Goal: Information Seeking & Learning: Learn about a topic

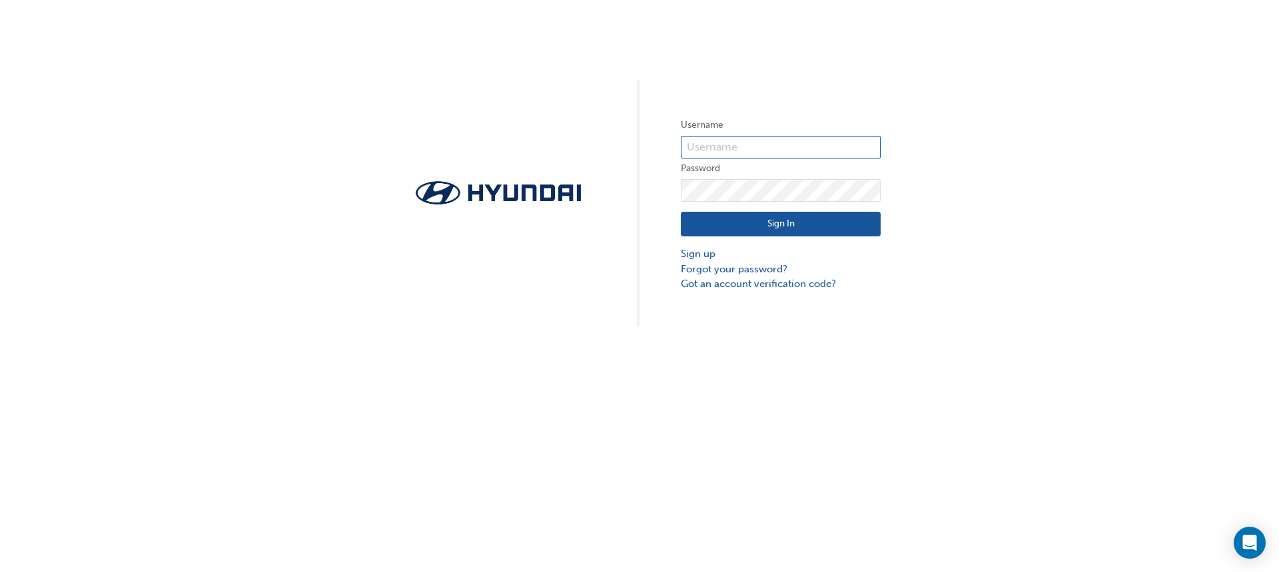
type input "HAU3978VC5"
click at [759, 226] on button "Sign In" at bounding box center [781, 224] width 200 height 25
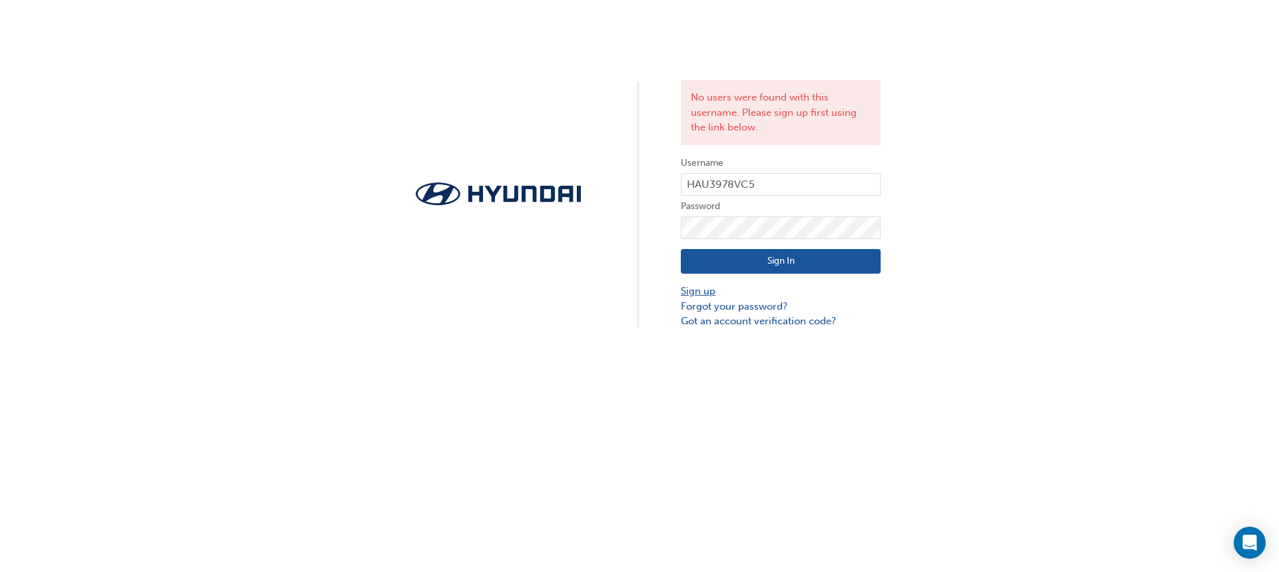
click at [688, 289] on link "Sign up" at bounding box center [781, 291] width 200 height 15
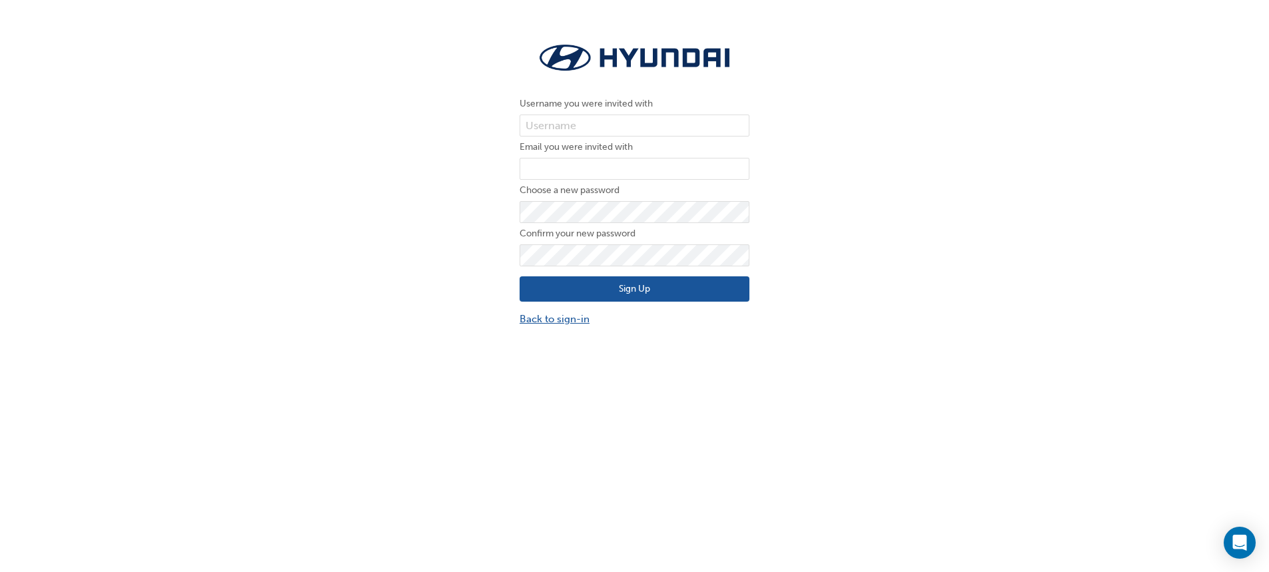
click at [570, 315] on link "Back to sign-in" at bounding box center [635, 319] width 230 height 15
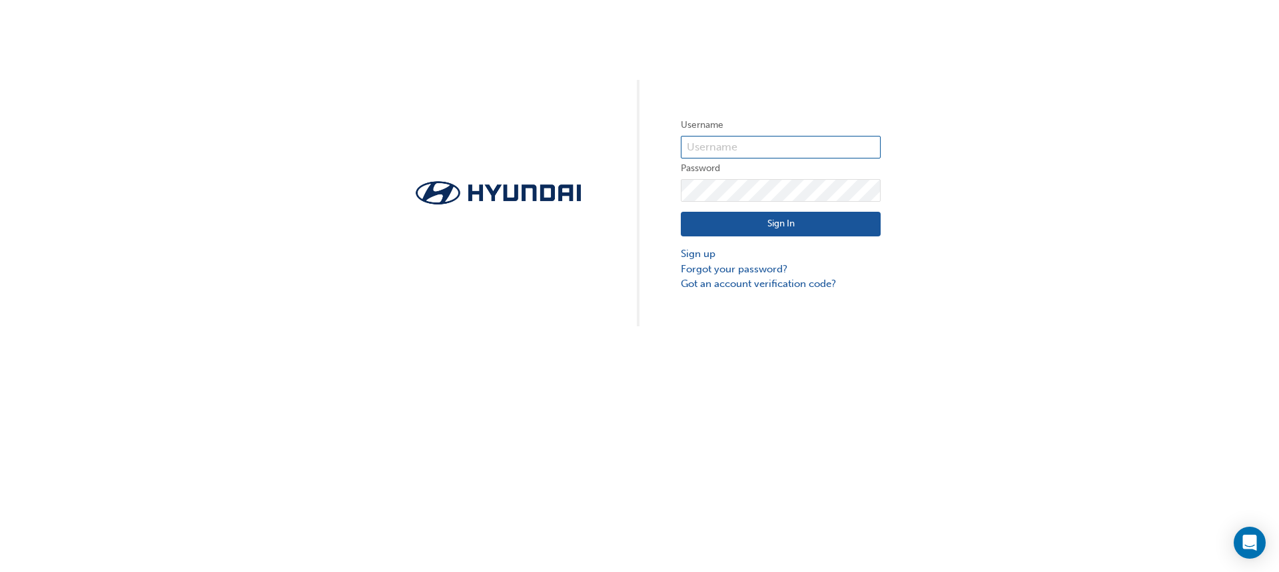
type input "HAU3978VC5"
click at [784, 223] on button "Sign In" at bounding box center [781, 224] width 200 height 25
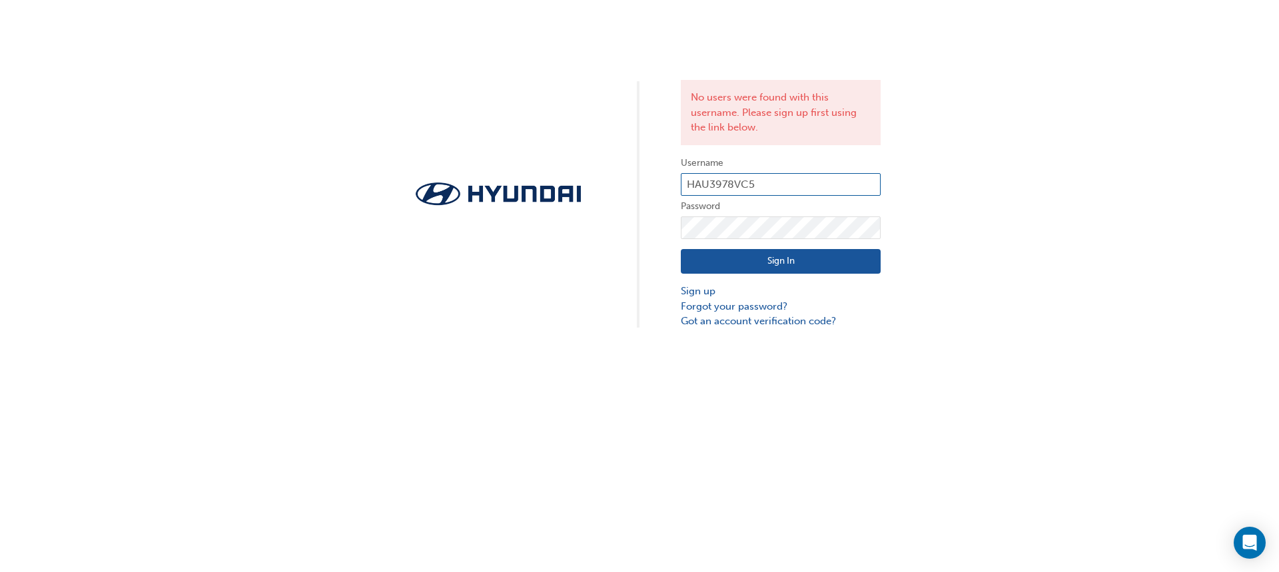
drag, startPoint x: 698, startPoint y: 177, endPoint x: 652, endPoint y: 177, distance: 46.6
click at [652, 177] on div "No users were found with this username. Please sign up first using the link bel…" at bounding box center [639, 164] width 1279 height 329
click at [1247, 534] on div "Open Intercom Messenger" at bounding box center [1250, 543] width 35 height 35
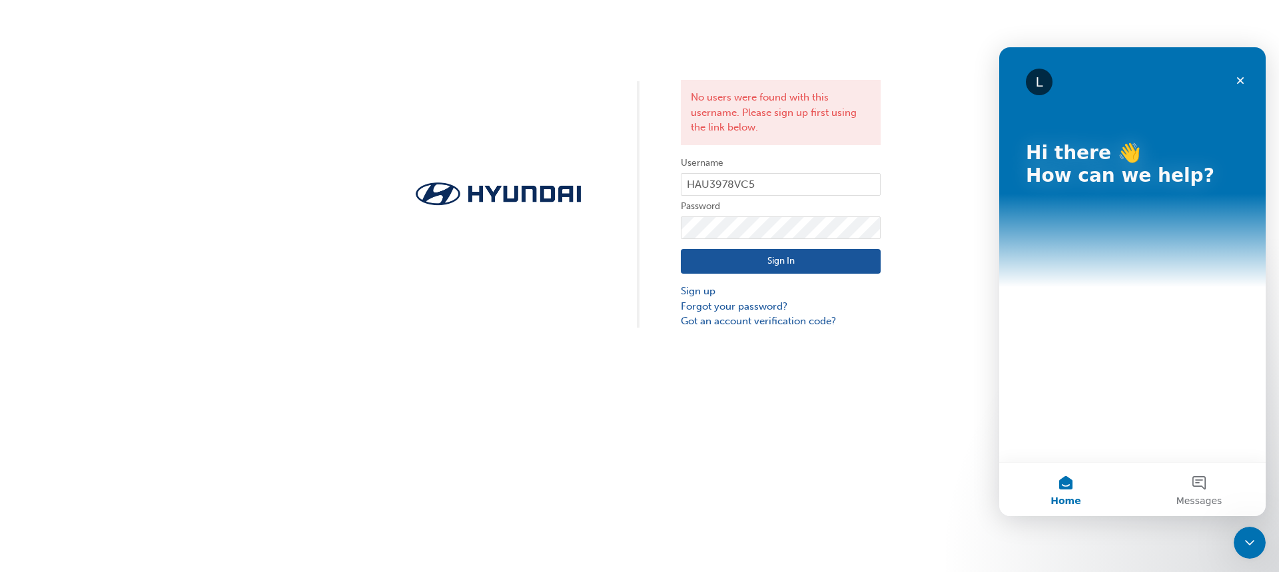
click at [1054, 315] on div "L Hi there 👋 How can we help?" at bounding box center [1133, 254] width 267 height 415
click at [1063, 481] on button "Home" at bounding box center [1066, 489] width 133 height 53
click at [1203, 490] on button "Messages" at bounding box center [1199, 489] width 133 height 53
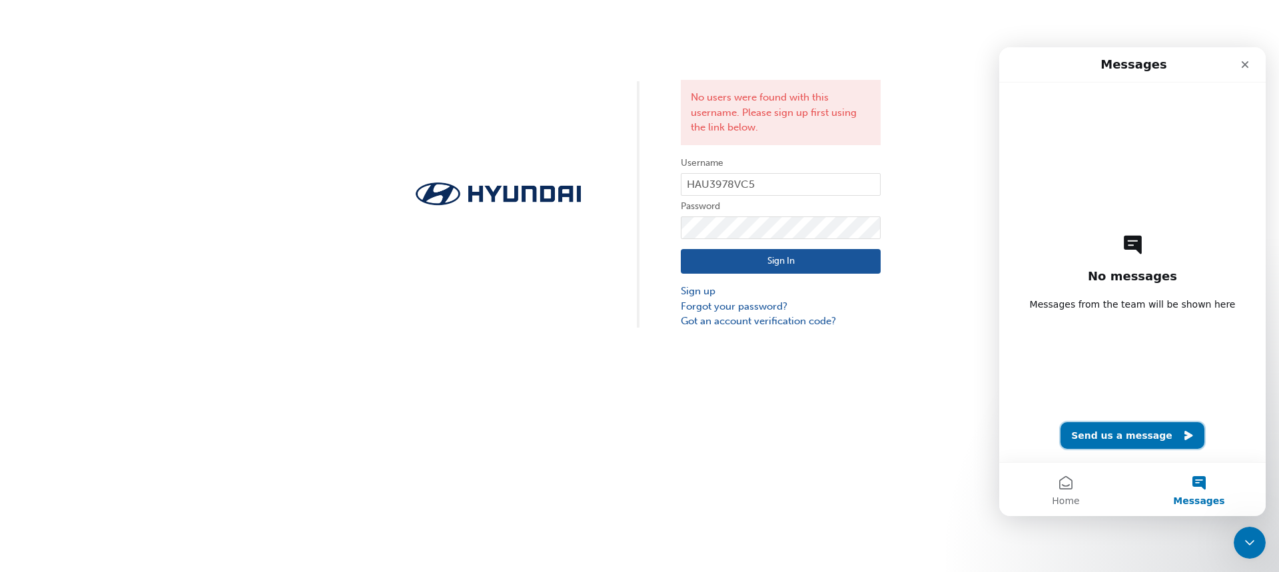
click at [1137, 430] on button "Send us a message" at bounding box center [1133, 435] width 144 height 27
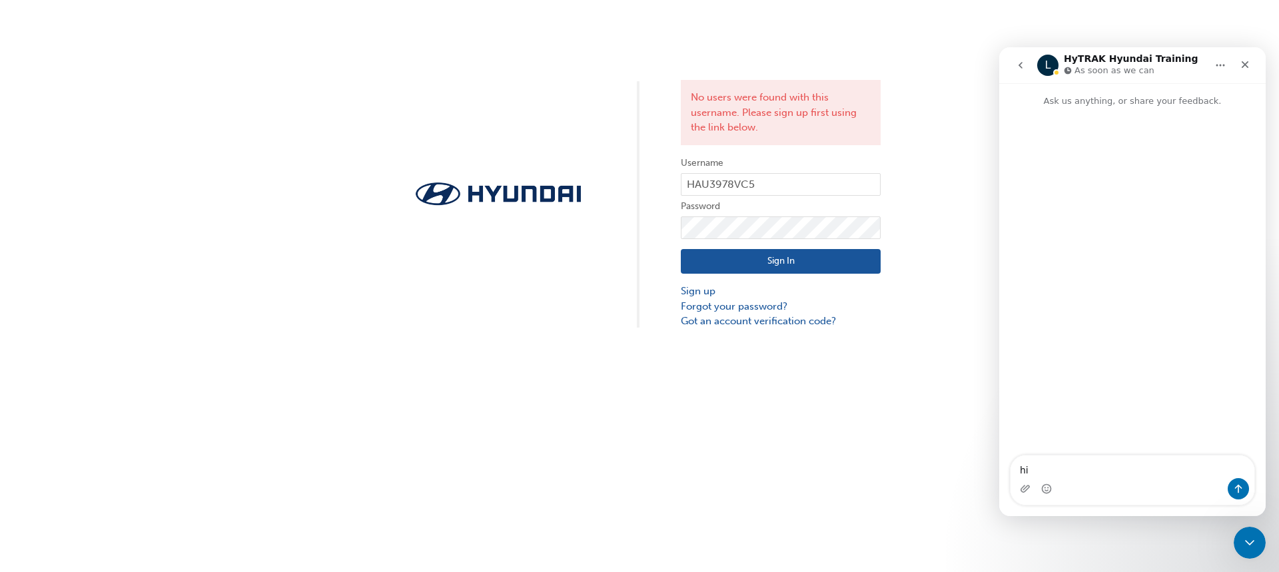
type textarea "h"
type textarea "Hi, I tried signing on...and it said no user was found."
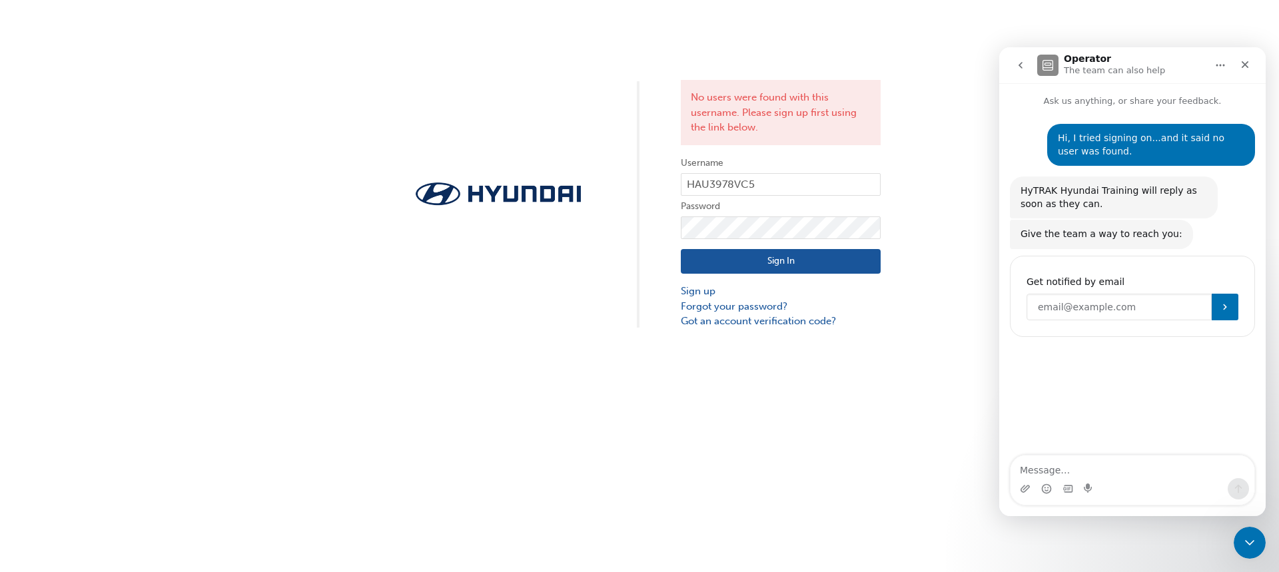
click at [1070, 303] on input "Enter your email" at bounding box center [1119, 307] width 185 height 27
click at [1100, 307] on input "miland" at bounding box center [1119, 307] width 185 height 27
type input "m"
paste input "miland@cranbournehyundai.com.au"
type input "miland@cranbournehyundai.com.au"
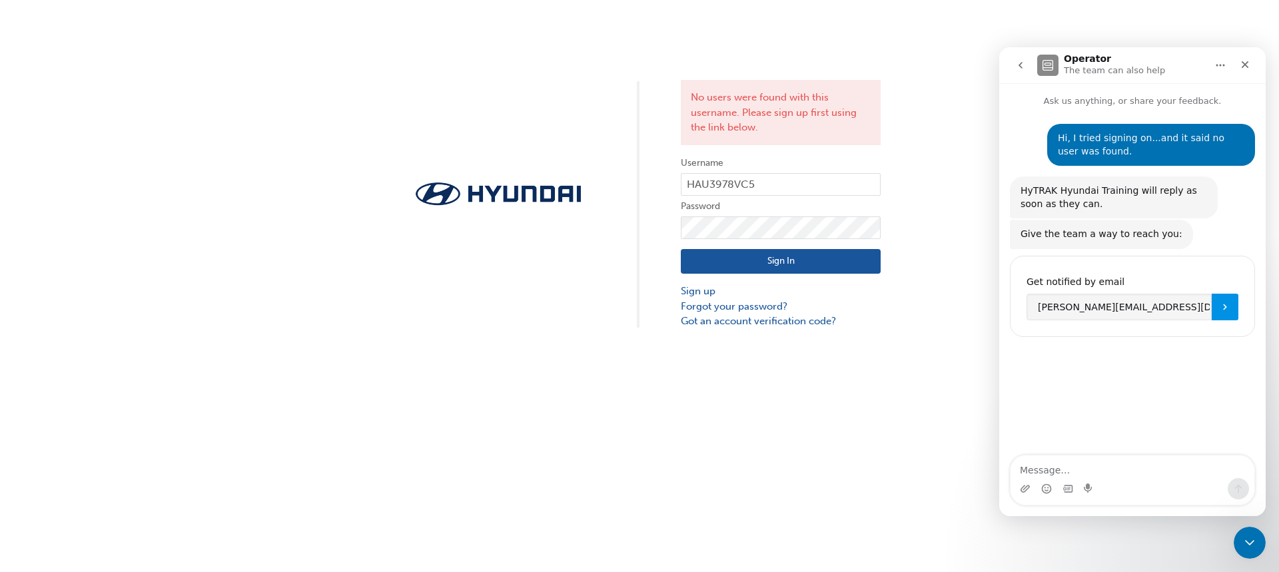
click at [1219, 313] on button "Submit" at bounding box center [1225, 307] width 27 height 27
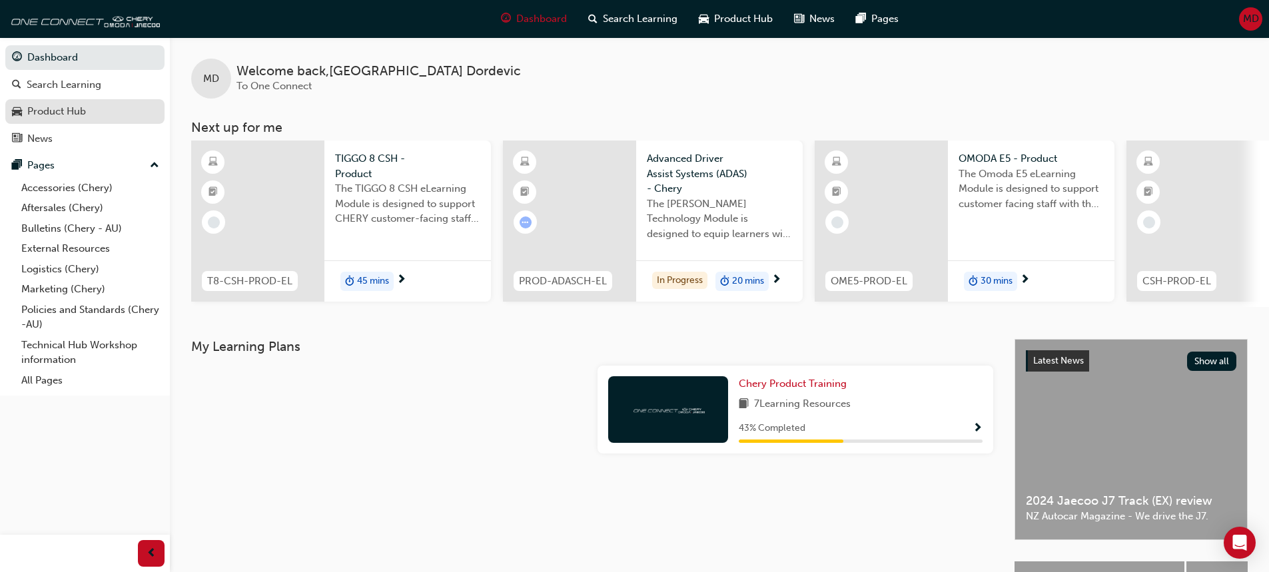
click at [37, 109] on div "Product Hub" at bounding box center [56, 111] width 59 height 15
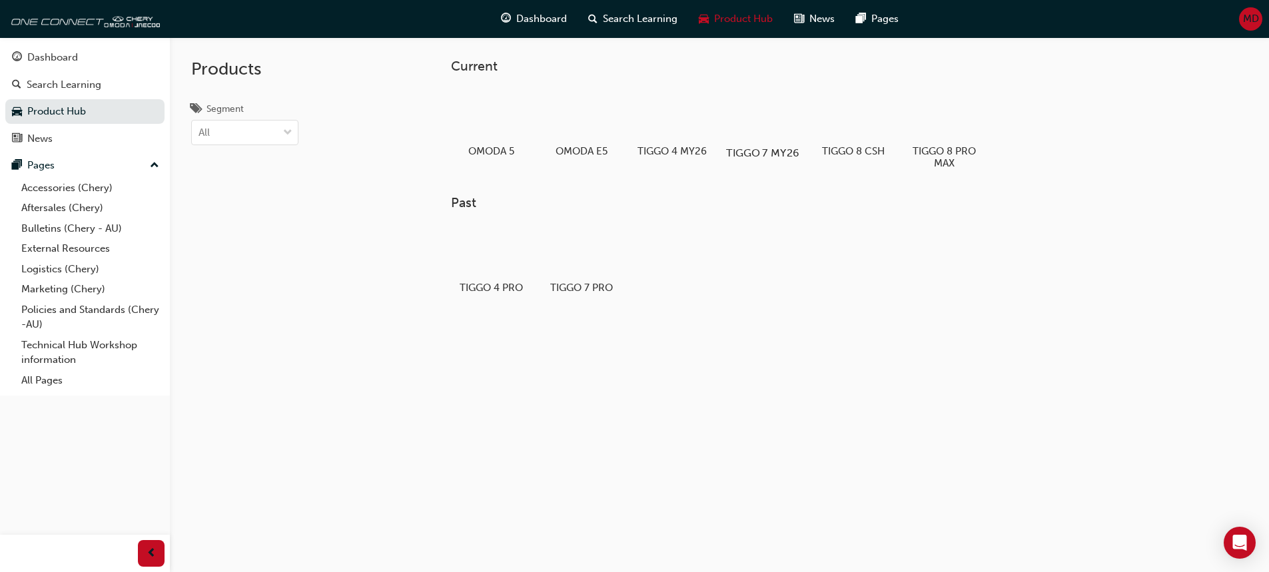
click at [763, 119] on div at bounding box center [763, 114] width 74 height 53
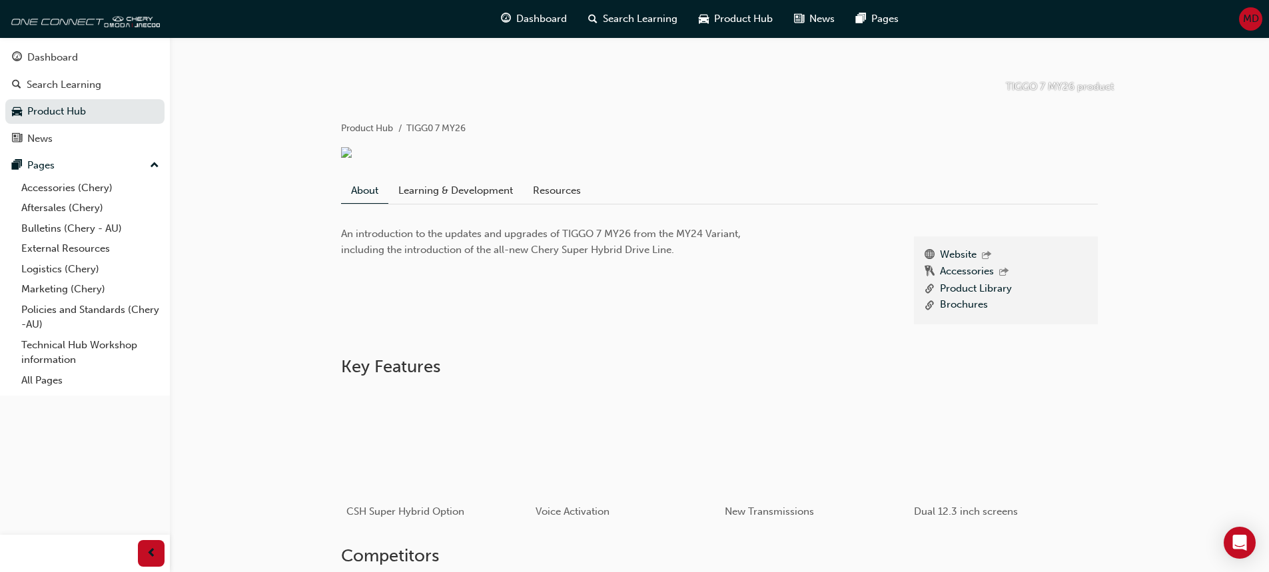
scroll to position [200, 0]
click at [534, 201] on link "Resources" at bounding box center [557, 195] width 68 height 25
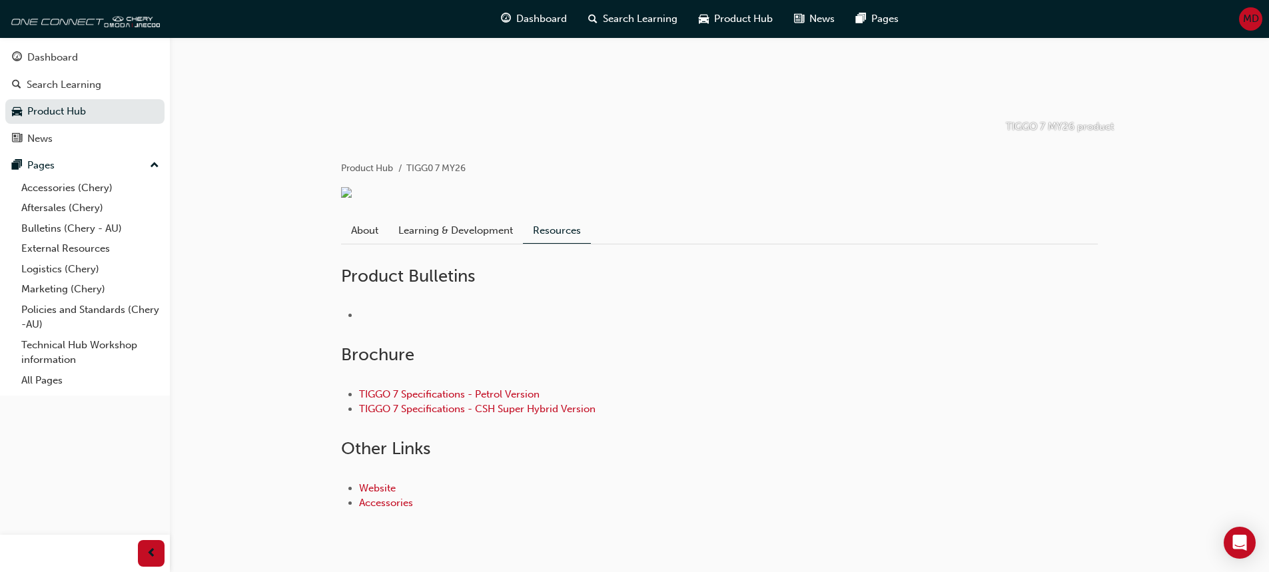
scroll to position [133, 0]
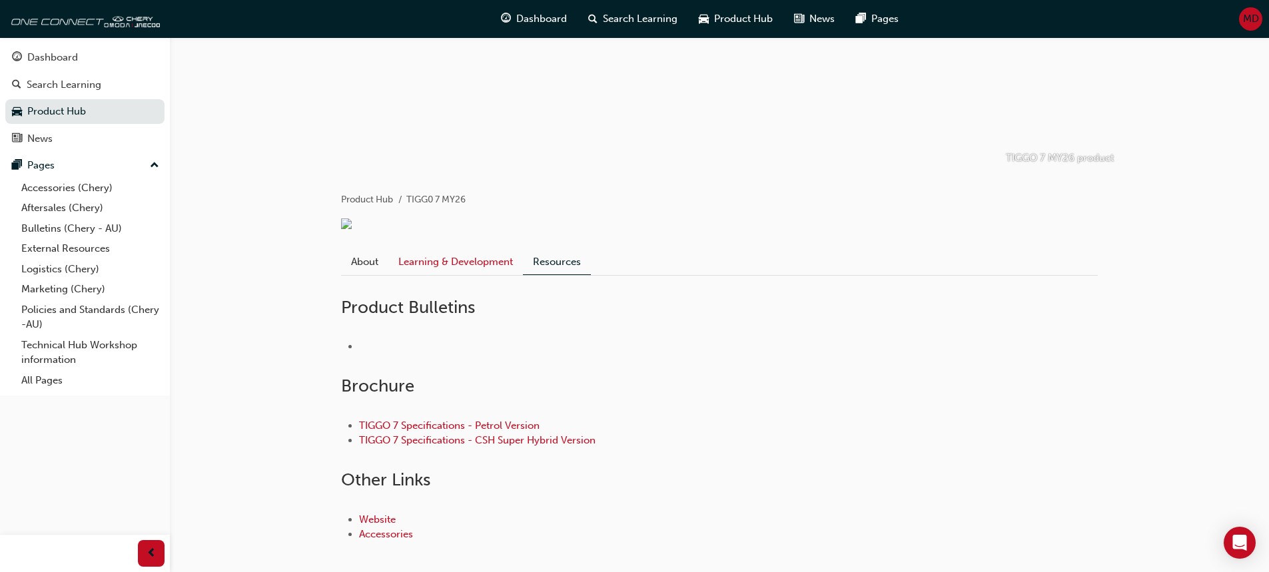
click at [460, 264] on link "Learning & Development" at bounding box center [455, 261] width 135 height 25
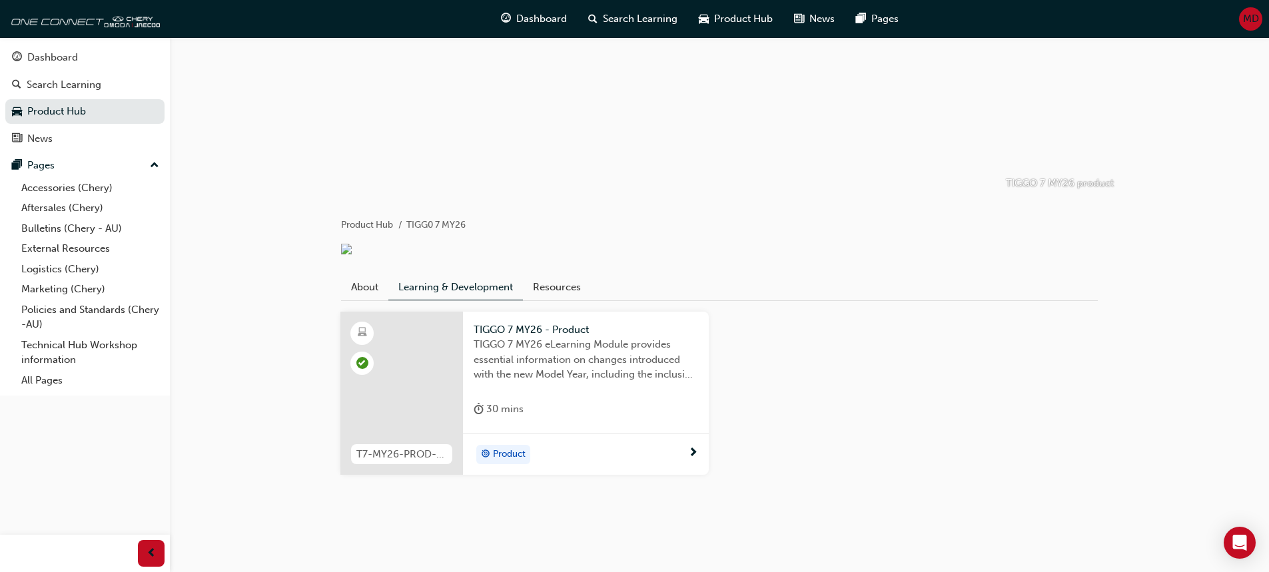
scroll to position [108, 0]
click at [366, 283] on link "About" at bounding box center [364, 287] width 47 height 25
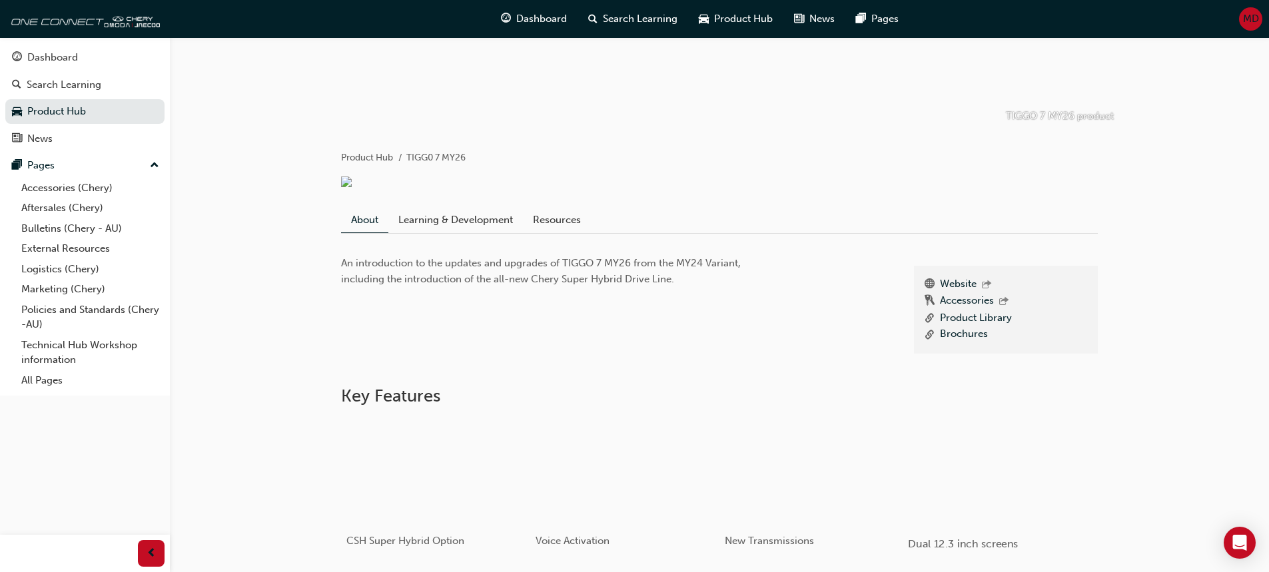
scroll to position [175, 0]
click at [438, 224] on link "Learning & Development" at bounding box center [455, 220] width 135 height 25
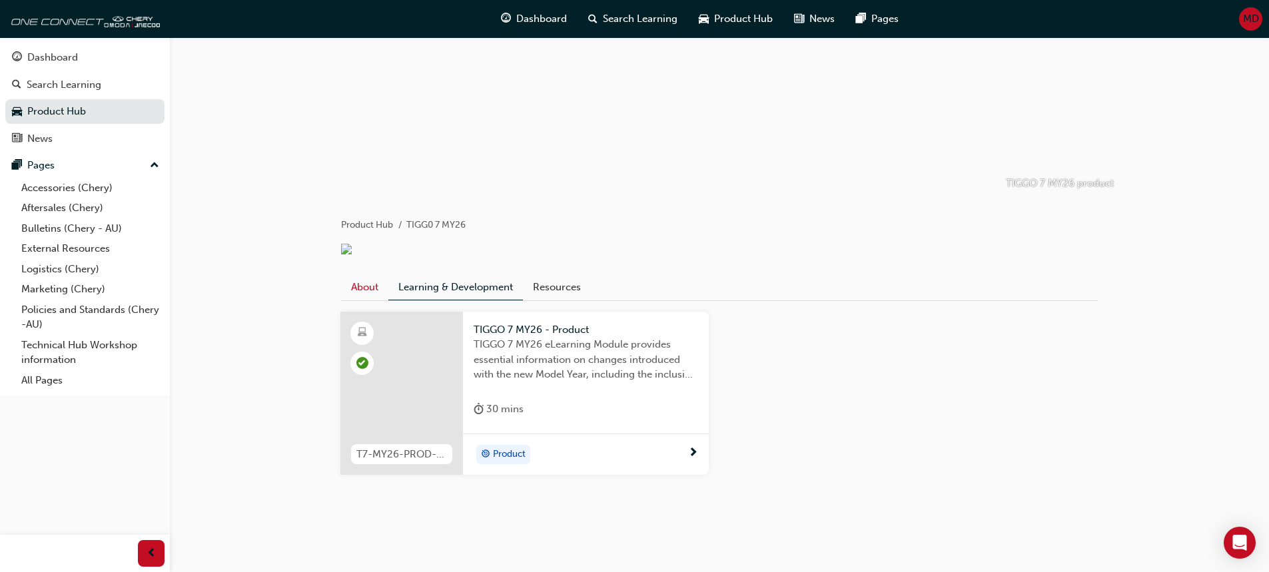
click at [354, 282] on link "About" at bounding box center [364, 287] width 47 height 25
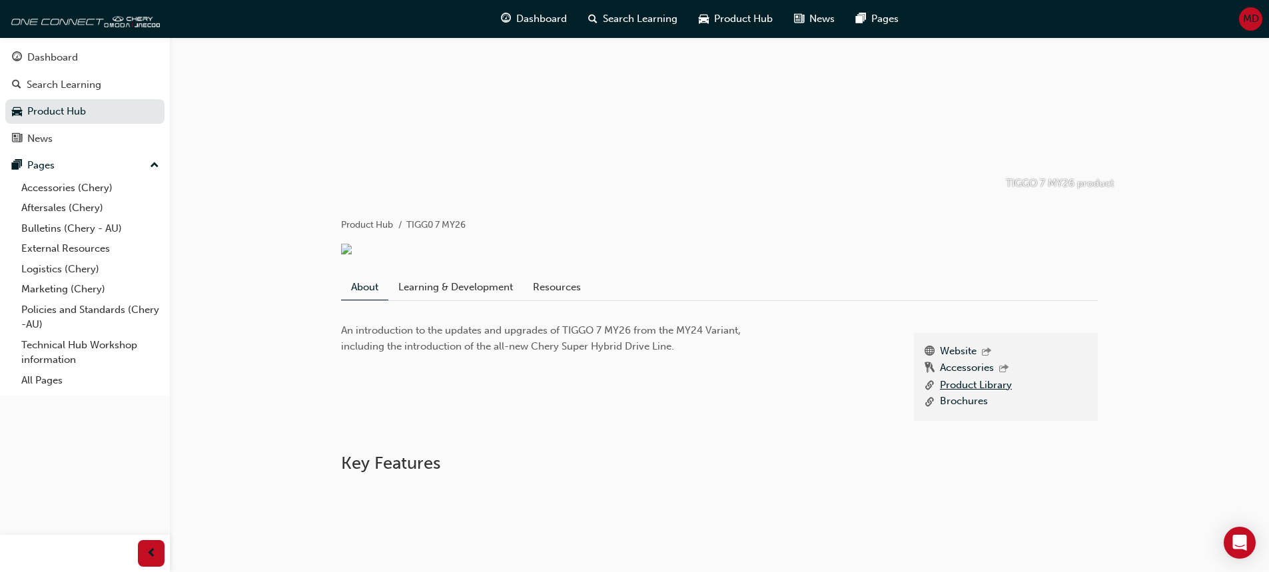
click at [974, 382] on link "Product Library" at bounding box center [976, 386] width 72 height 17
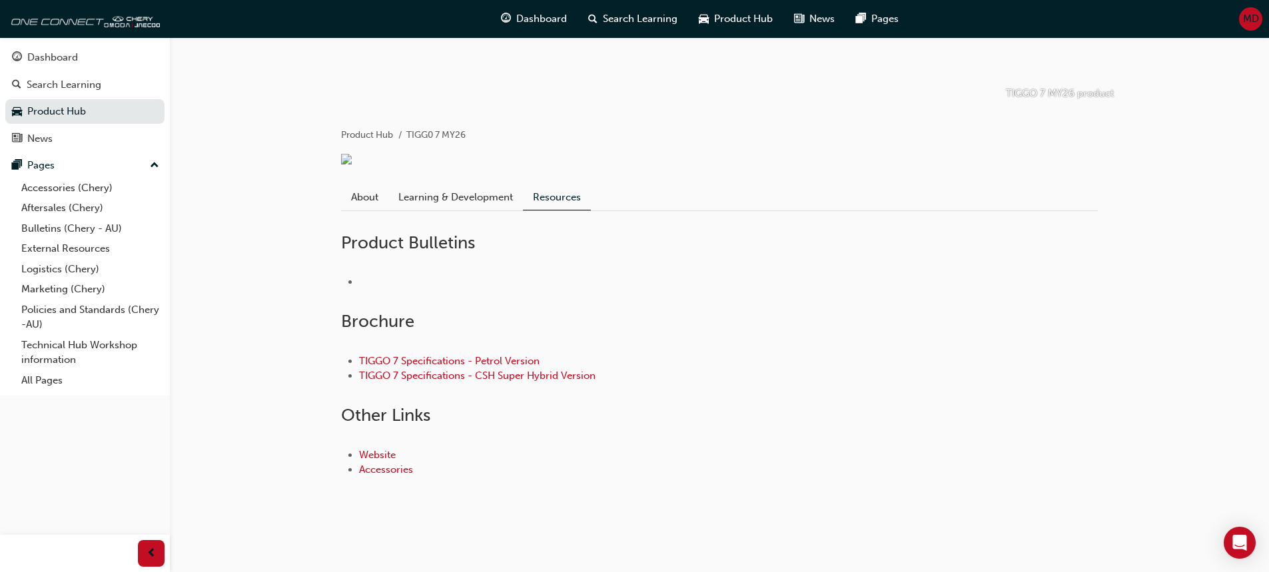
scroll to position [201, 0]
click at [418, 355] on link "TIGGO 7 Specifications - Petrol Version" at bounding box center [449, 358] width 181 height 12
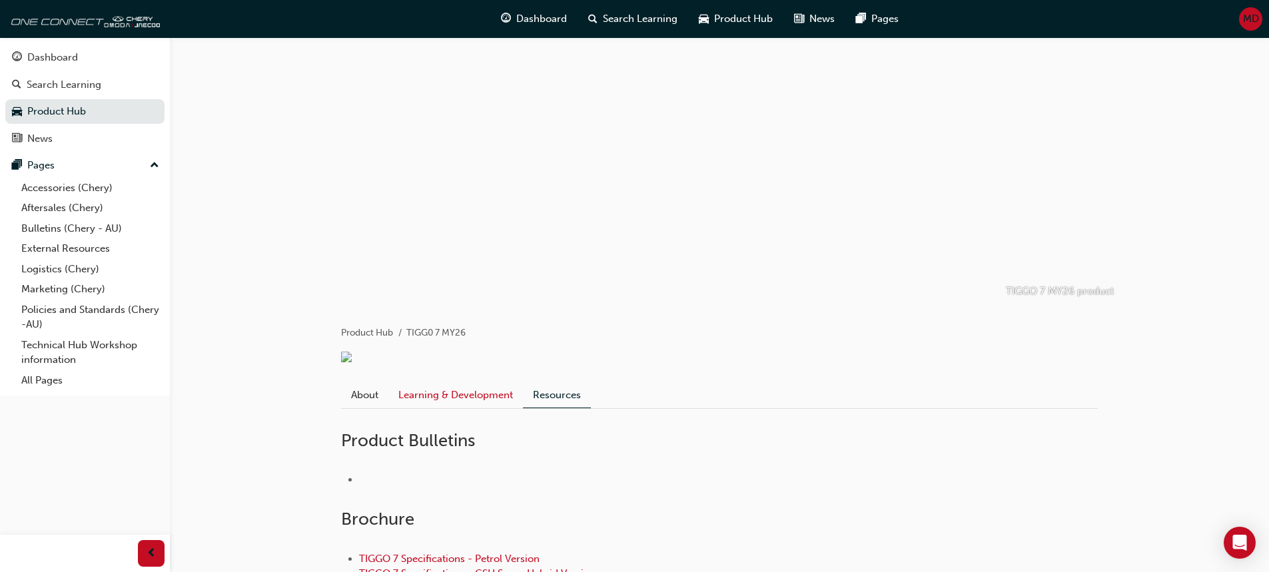
click at [454, 404] on link "Learning & Development" at bounding box center [455, 394] width 135 height 25
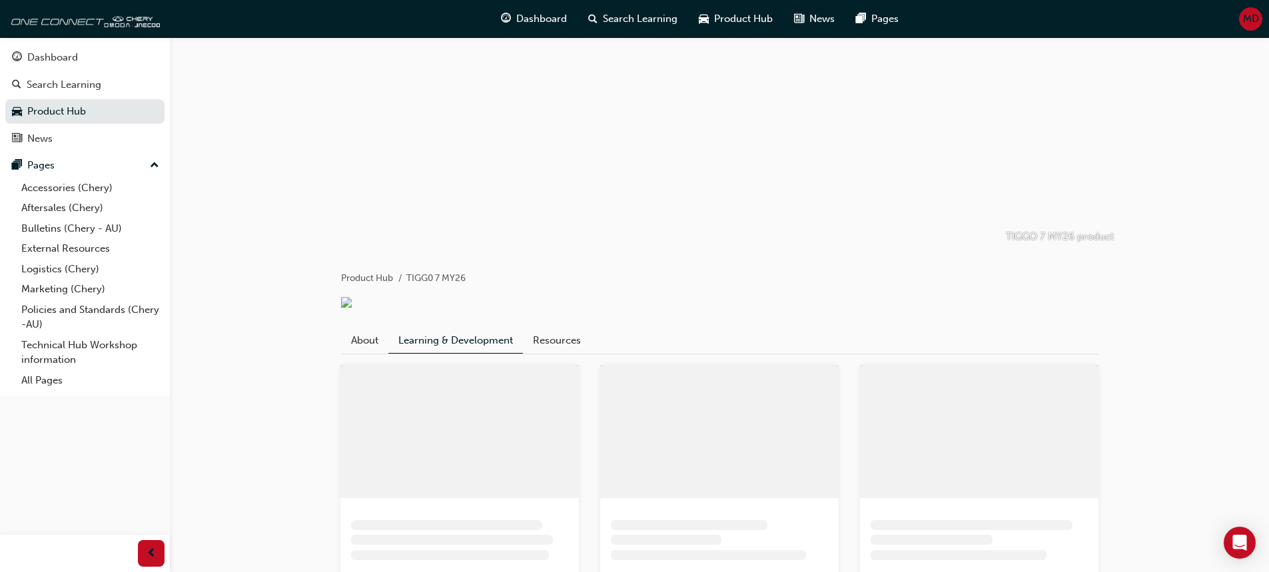
scroll to position [117, 0]
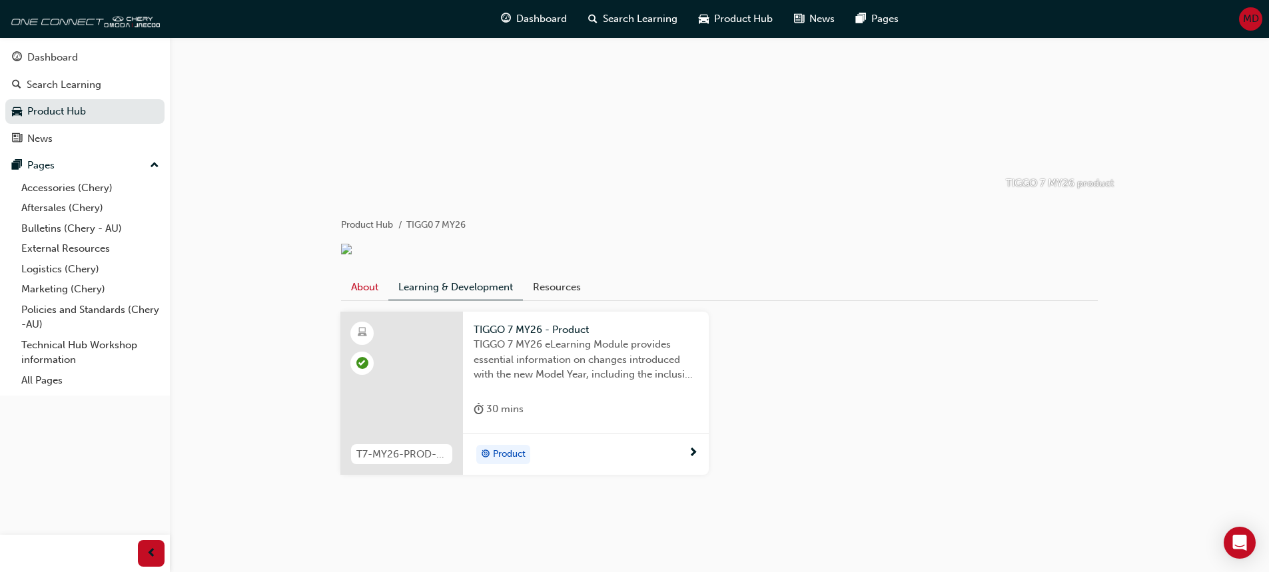
click at [364, 289] on link "About" at bounding box center [364, 287] width 47 height 25
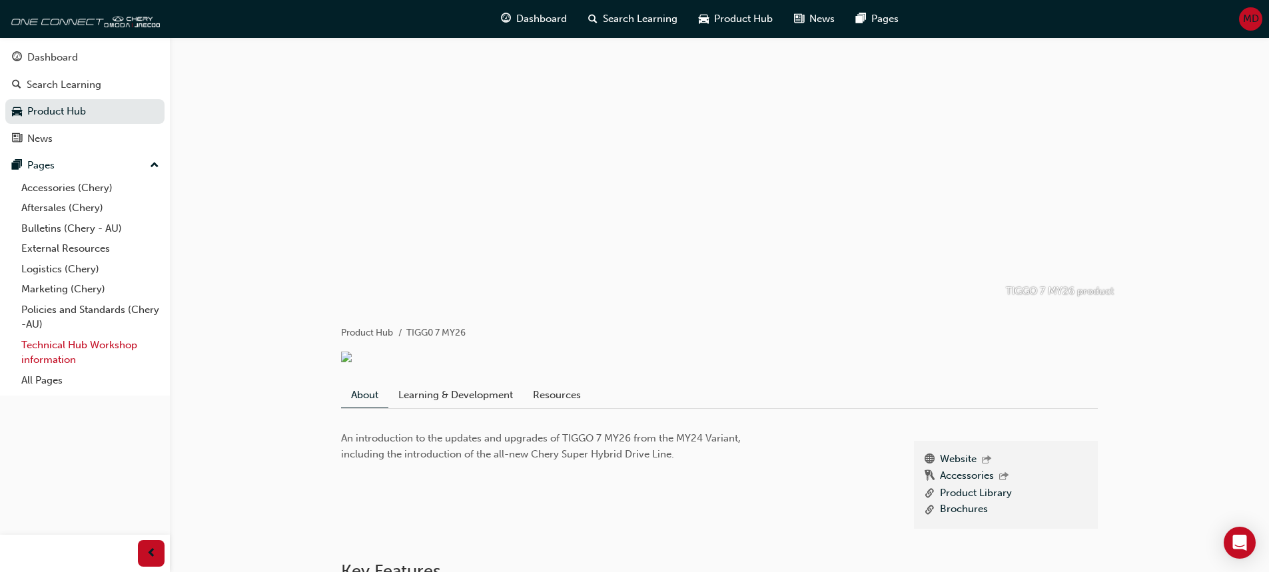
click at [45, 346] on link "Technical Hub Workshop information" at bounding box center [90, 352] width 149 height 35
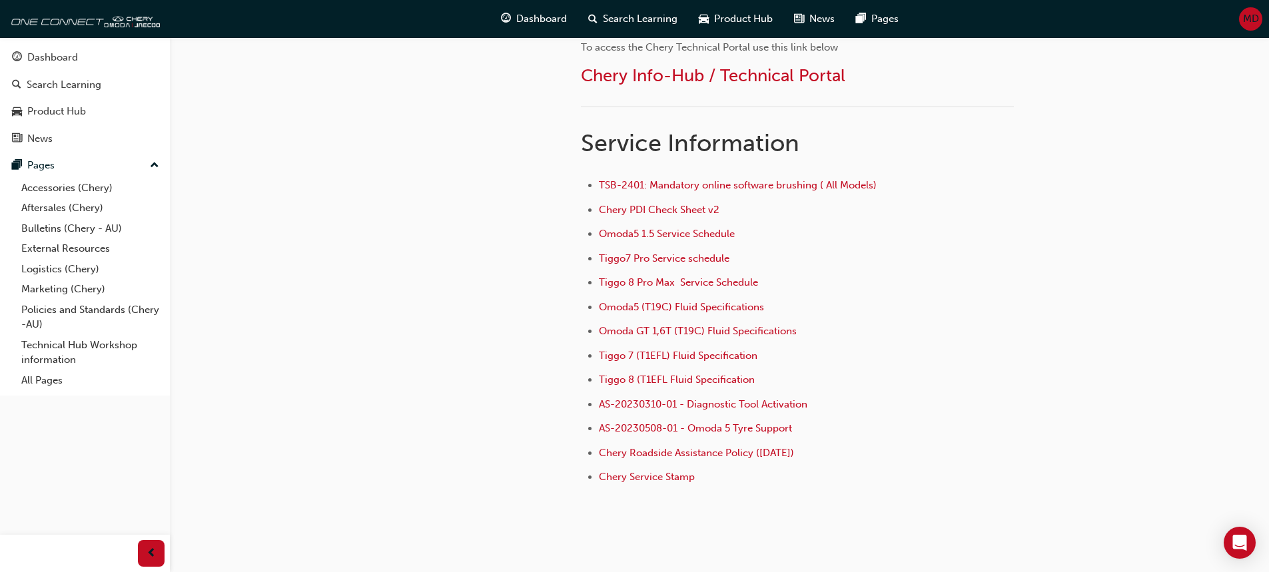
scroll to position [866, 0]
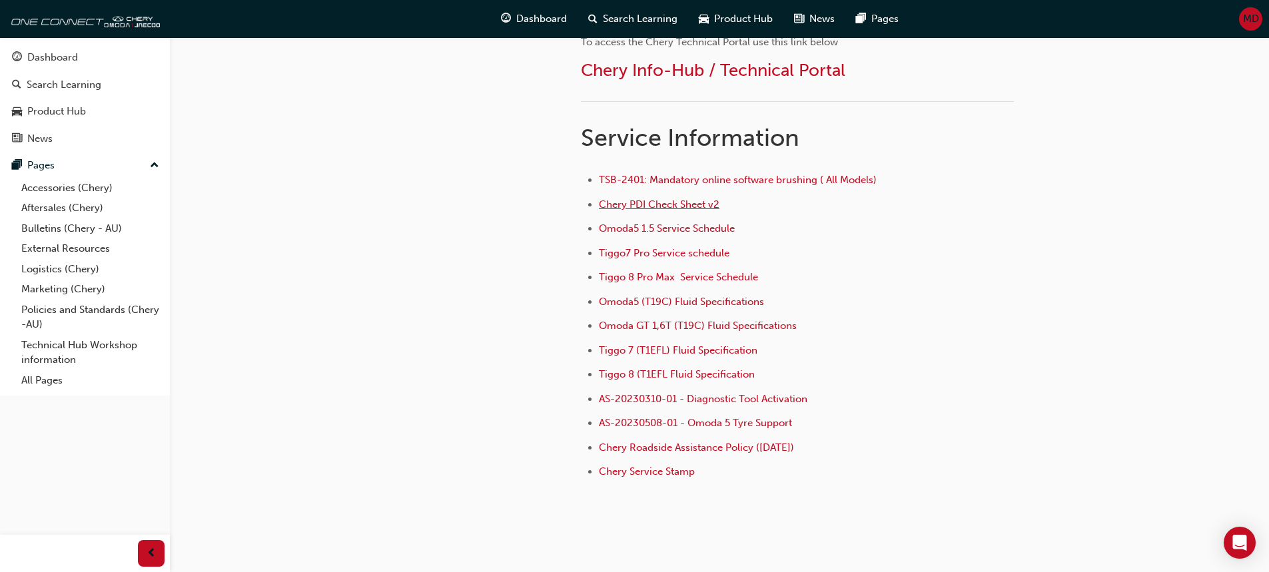
click at [617, 199] on span "Chery PDI Check Sheet v2" at bounding box center [659, 205] width 121 height 12
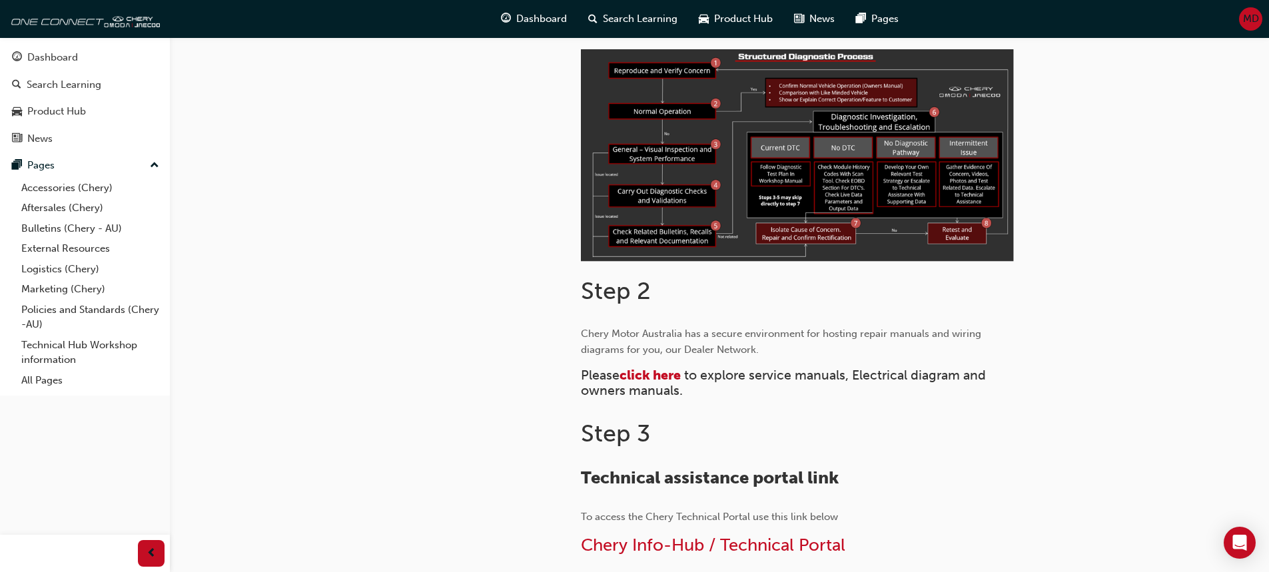
scroll to position [400, 0]
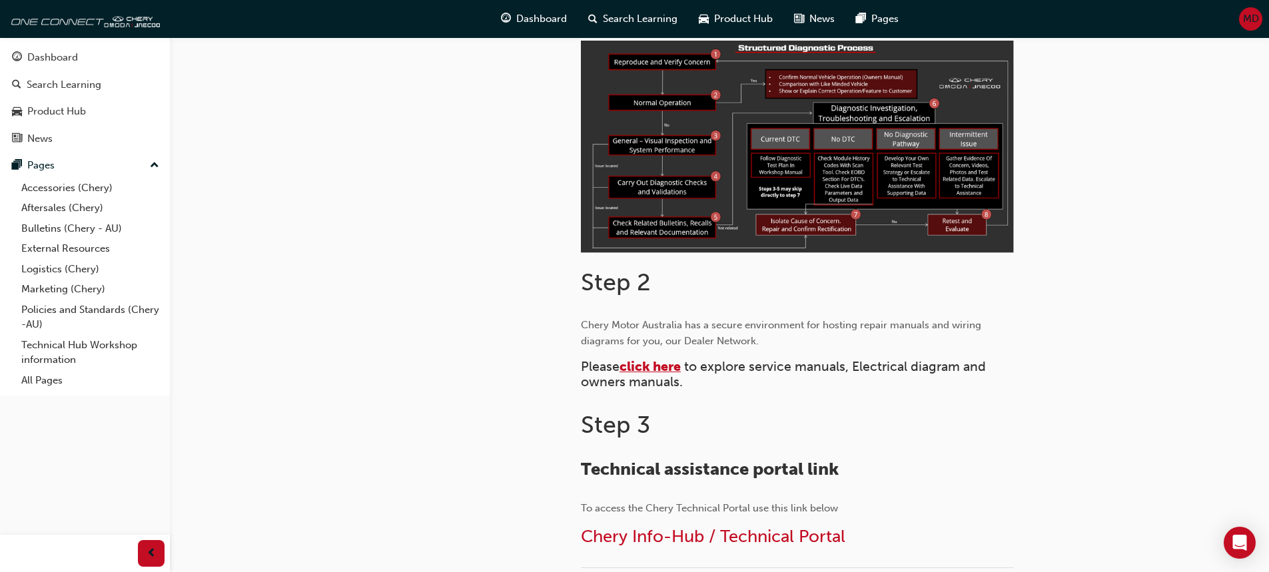
click at [643, 363] on span "click here" at bounding box center [650, 366] width 61 height 15
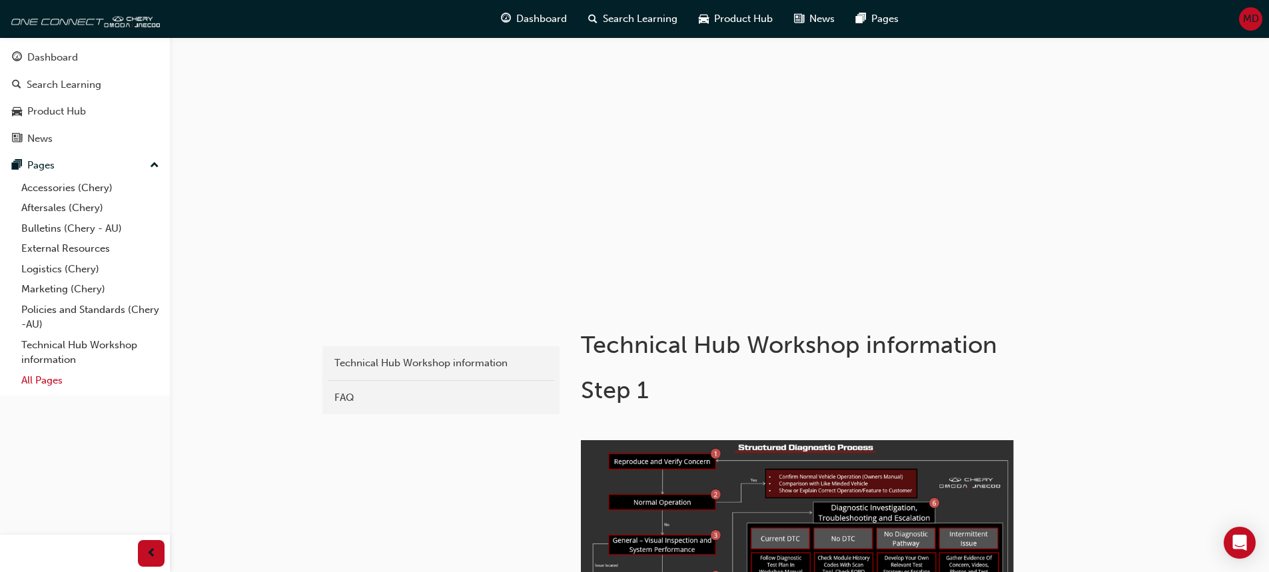
click at [47, 381] on link "All Pages" at bounding box center [90, 380] width 149 height 21
